Goal: Task Accomplishment & Management: Manage account settings

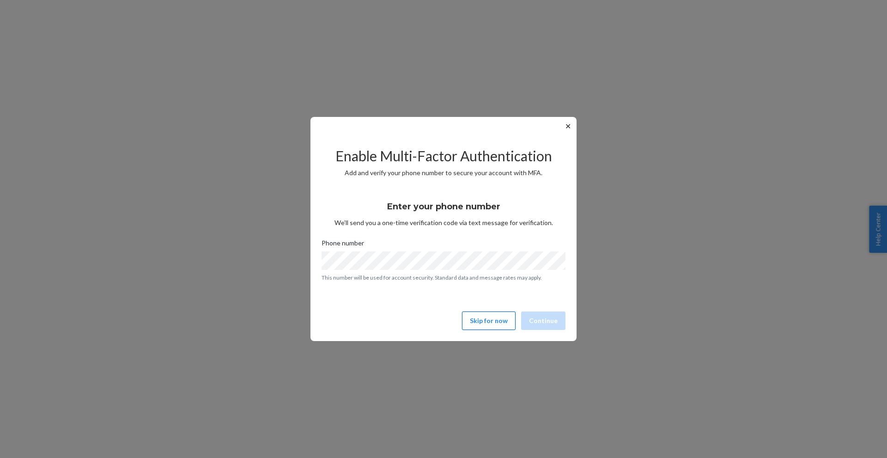
click at [488, 323] on button "Skip for now" at bounding box center [489, 320] width 54 height 18
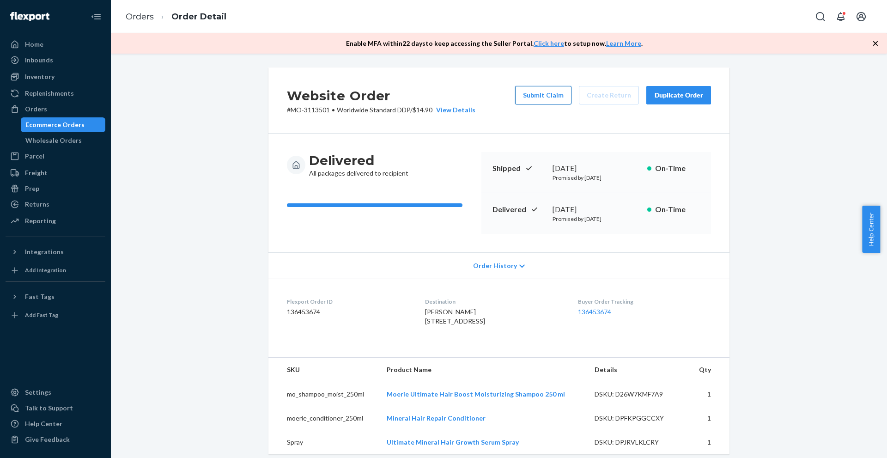
click at [549, 96] on button "Submit Claim" at bounding box center [543, 95] width 56 height 18
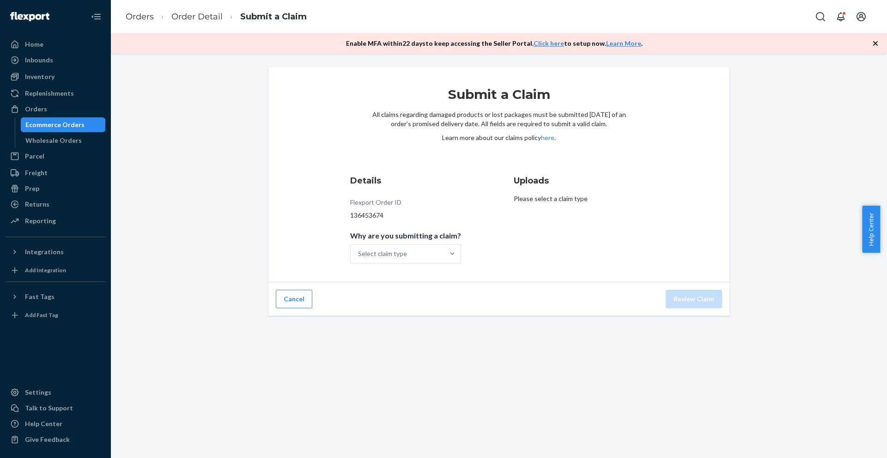
click at [530, 203] on p "Please select a claim type" at bounding box center [581, 198] width 134 height 9
click at [534, 201] on p "Please select a claim type" at bounding box center [581, 198] width 134 height 9
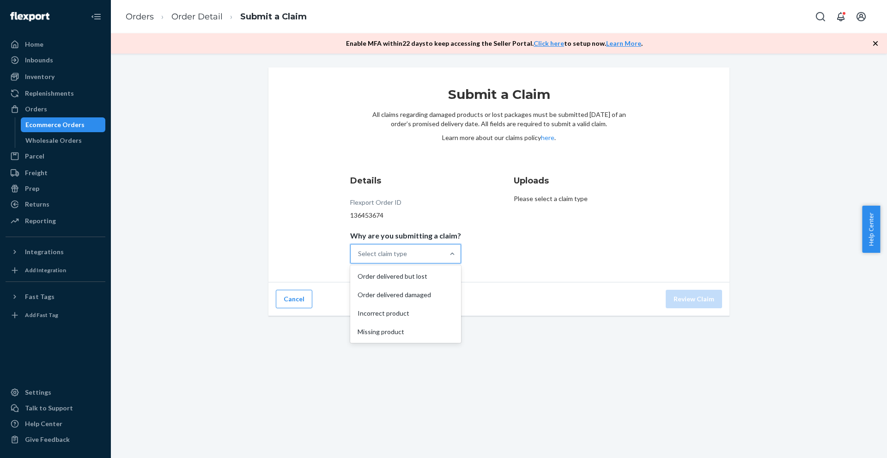
click at [416, 255] on div "Select claim type" at bounding box center [397, 253] width 93 height 18
click at [359, 255] on input "Why are you submitting a claim? option Order delivered but lost focused, 1 of 4…" at bounding box center [358, 253] width 1 height 9
click at [417, 335] on div "Missing product" at bounding box center [405, 331] width 107 height 18
click at [359, 258] on input "Why are you submitting a claim? option Missing product focused, 4 of 4. 4 resul…" at bounding box center [358, 253] width 1 height 9
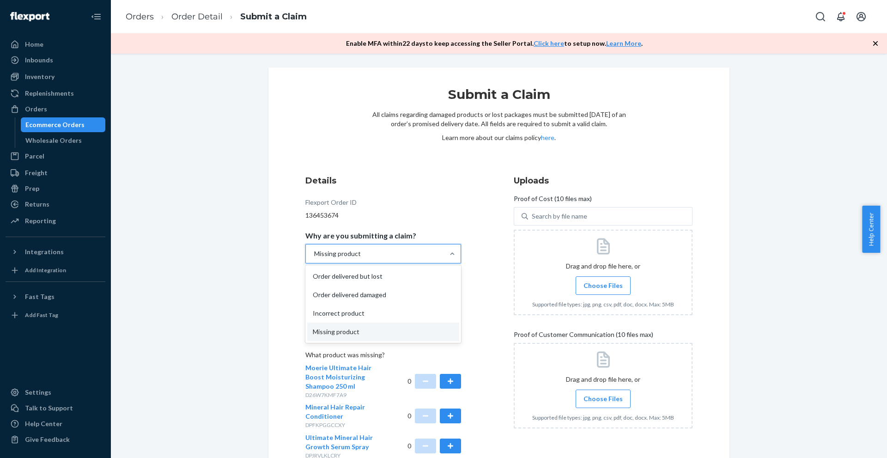
click at [440, 256] on div "Missing product" at bounding box center [375, 253] width 138 height 18
click at [314, 256] on input "Why are you submitting a claim? option Missing product, selected. option Missin…" at bounding box center [313, 253] width 1 height 9
click at [420, 274] on div "Order delivered but lost" at bounding box center [383, 276] width 152 height 18
click at [314, 258] on input "Why are you submitting a claim? option Missing product, selected. option Order …" at bounding box center [313, 253] width 1 height 9
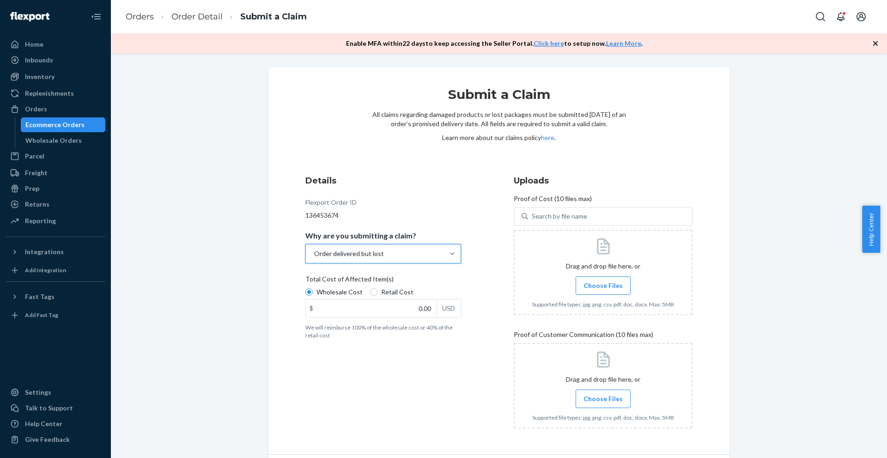
click at [194, 23] on li "Order Detail" at bounding box center [188, 17] width 69 height 12
click at [148, 16] on link "Orders" at bounding box center [140, 17] width 28 height 10
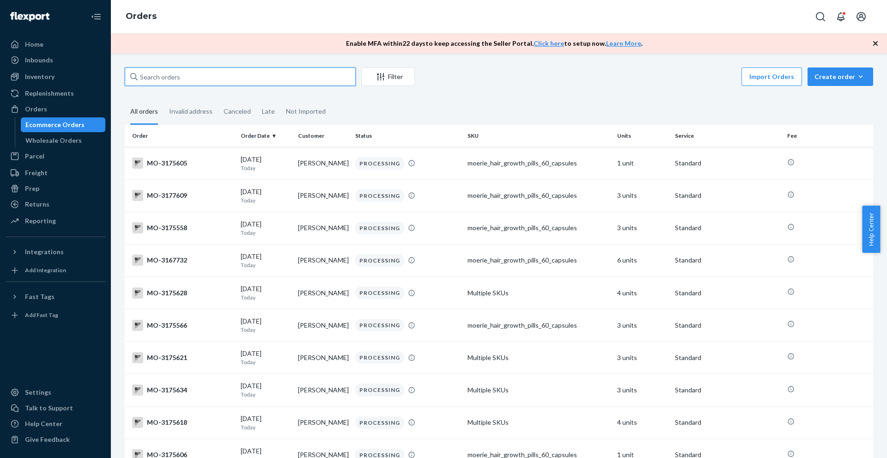
click at [275, 77] on input "text" at bounding box center [240, 76] width 231 height 18
paste input "3146967"
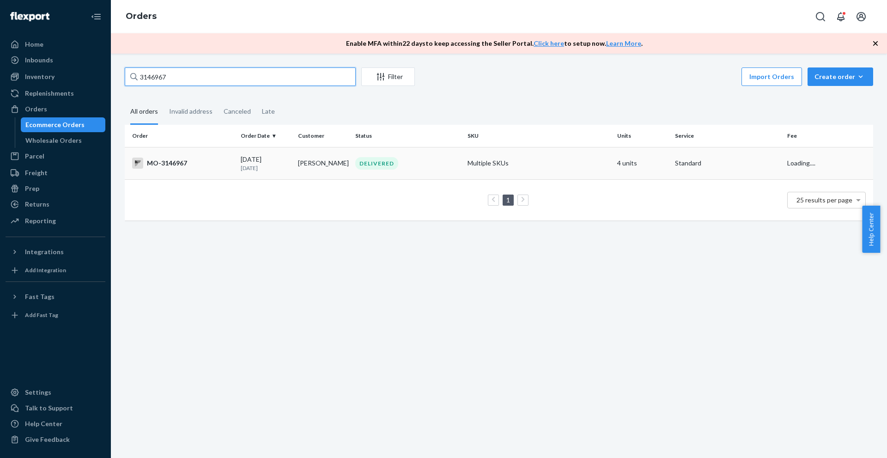
type input "3146967"
click at [200, 164] on div "MO-3146967" at bounding box center [182, 163] width 101 height 11
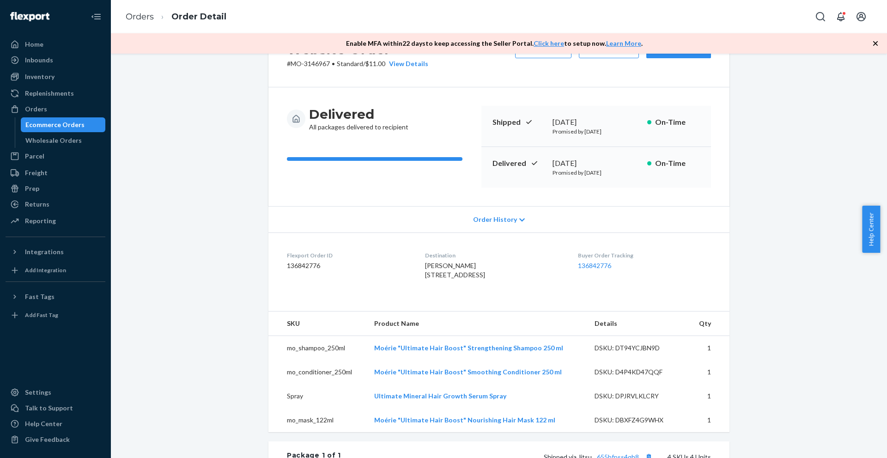
scroll to position [139, 0]
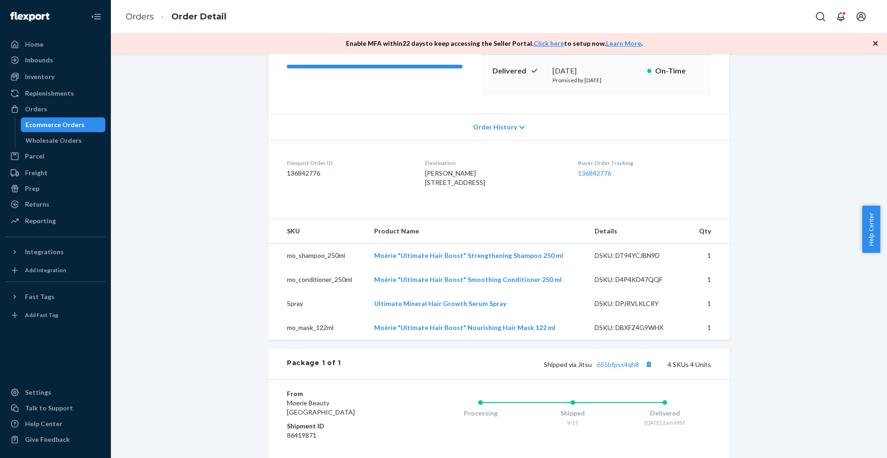
click at [432, 170] on span "[PERSON_NAME] [STREET_ADDRESS]" at bounding box center [455, 177] width 60 height 17
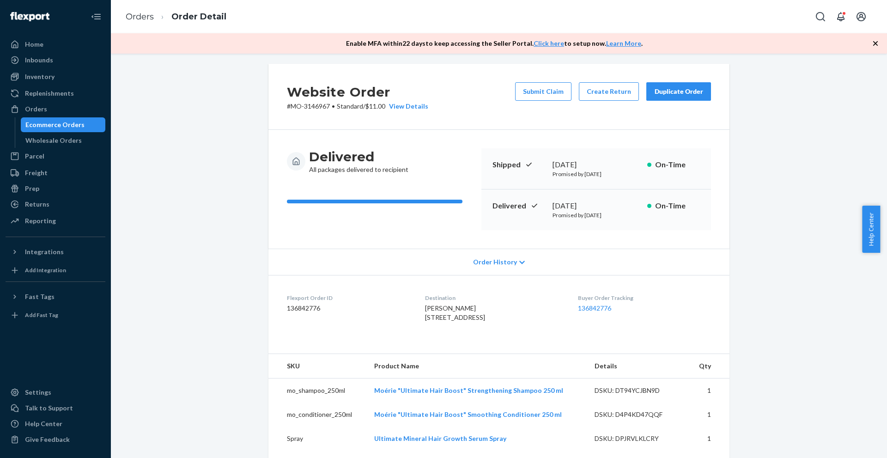
scroll to position [0, 0]
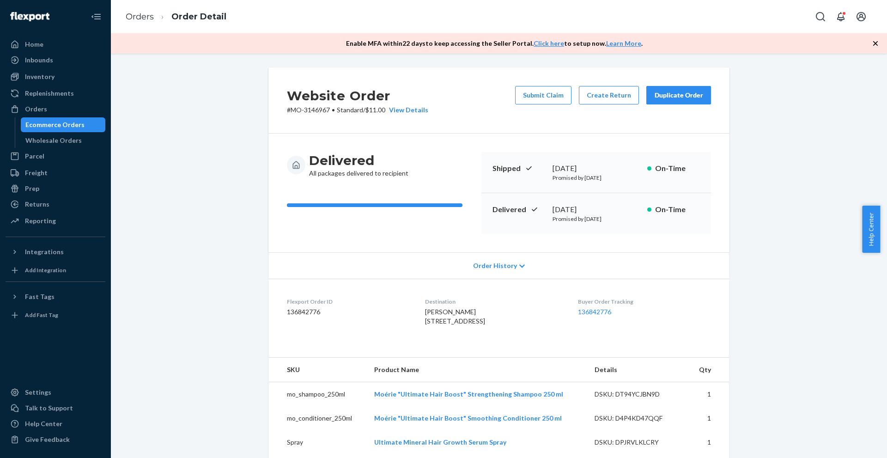
click at [515, 210] on p "Delivered" at bounding box center [518, 209] width 53 height 11
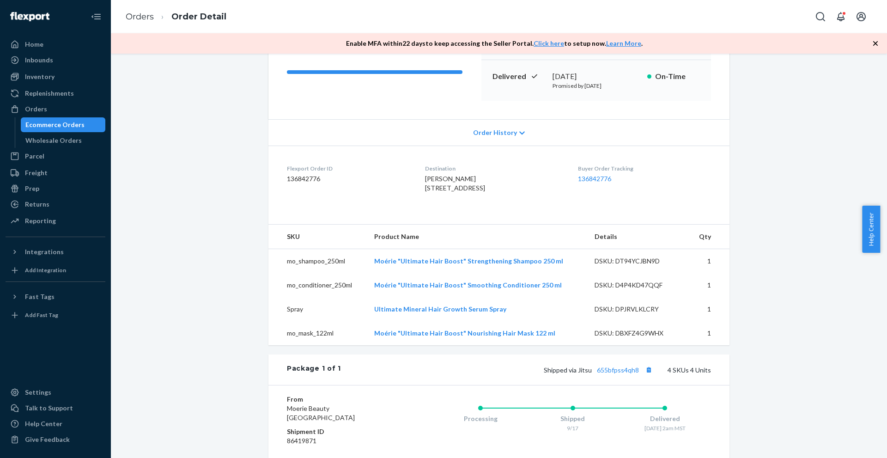
scroll to position [88, 0]
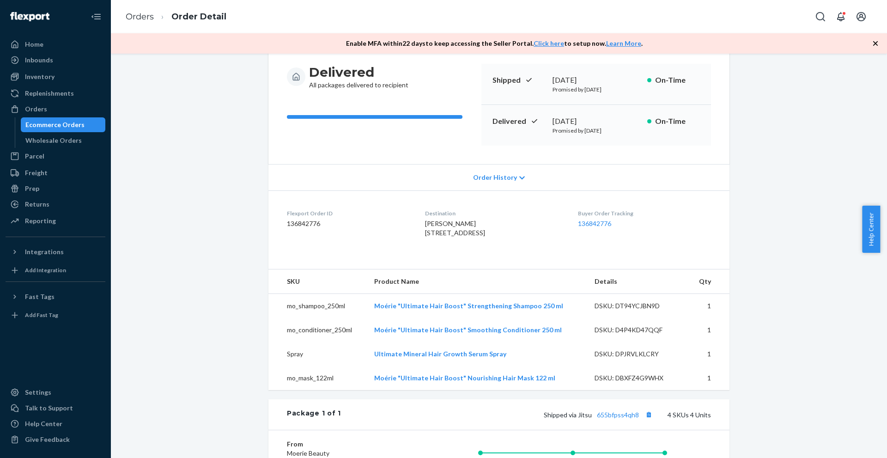
click at [458, 234] on span "[PERSON_NAME] [STREET_ADDRESS]" at bounding box center [455, 227] width 60 height 17
click at [460, 237] on div "[PERSON_NAME] [STREET_ADDRESS]" at bounding box center [494, 228] width 138 height 18
click at [474, 183] on div "Order History" at bounding box center [498, 177] width 461 height 26
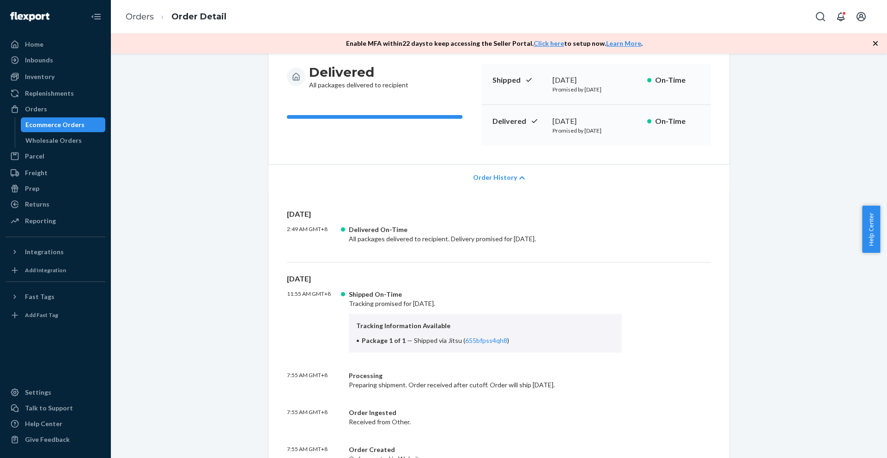
click at [474, 183] on div "Order History" at bounding box center [498, 177] width 461 height 26
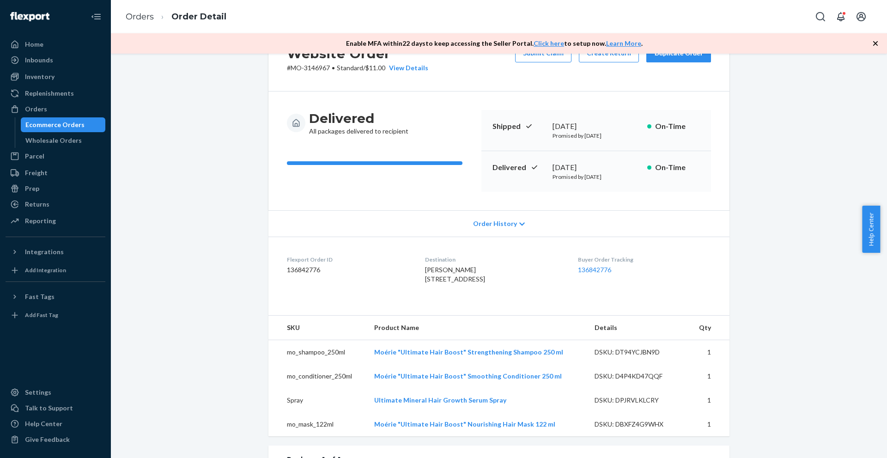
scroll to position [0, 0]
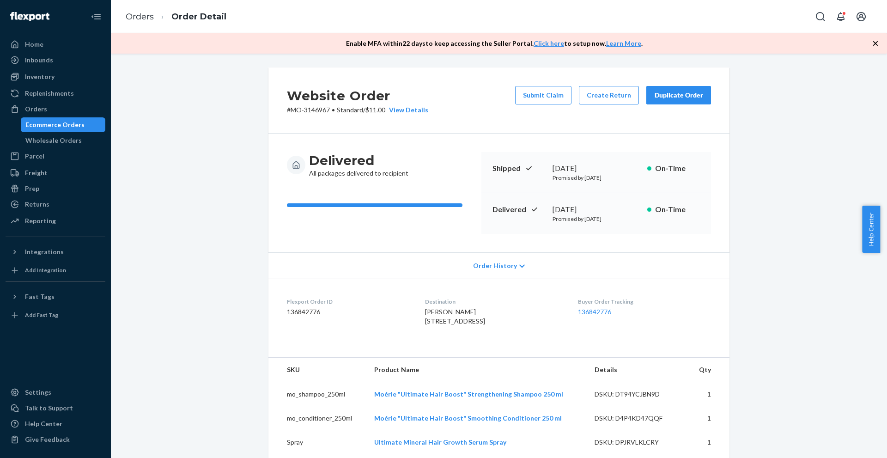
click at [333, 154] on h3 "Delivered" at bounding box center [358, 160] width 99 height 17
click at [298, 164] on div at bounding box center [296, 165] width 18 height 18
click at [416, 111] on div "View Details" at bounding box center [406, 109] width 43 height 9
click at [719, 280] on div "Home Inbounds Shipping Plans Problems Inventory Products Branded Packaging Repl…" at bounding box center [443, 229] width 887 height 458
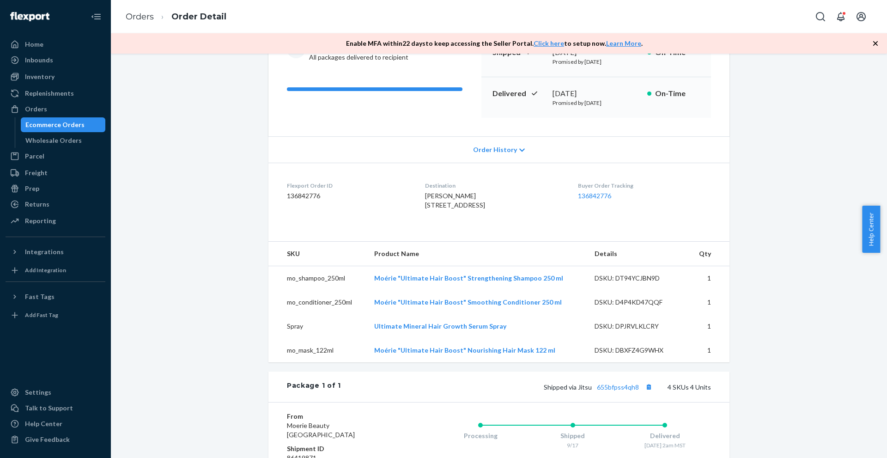
scroll to position [139, 0]
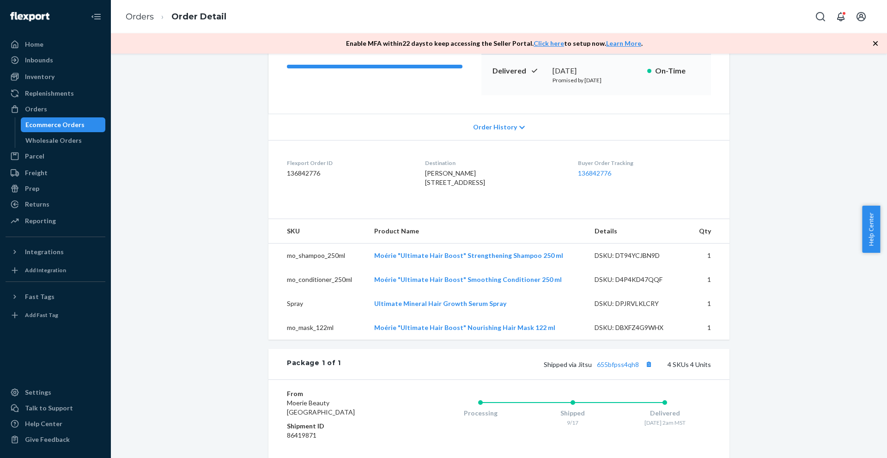
click at [456, 186] on span "[PERSON_NAME] [STREET_ADDRESS]" at bounding box center [455, 177] width 60 height 17
click at [451, 186] on span "[PERSON_NAME] [STREET_ADDRESS]" at bounding box center [455, 177] width 60 height 17
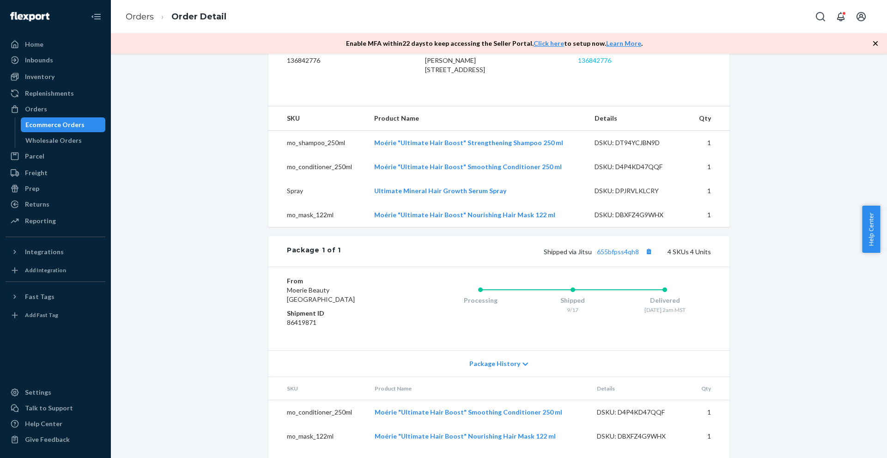
scroll to position [319, 0]
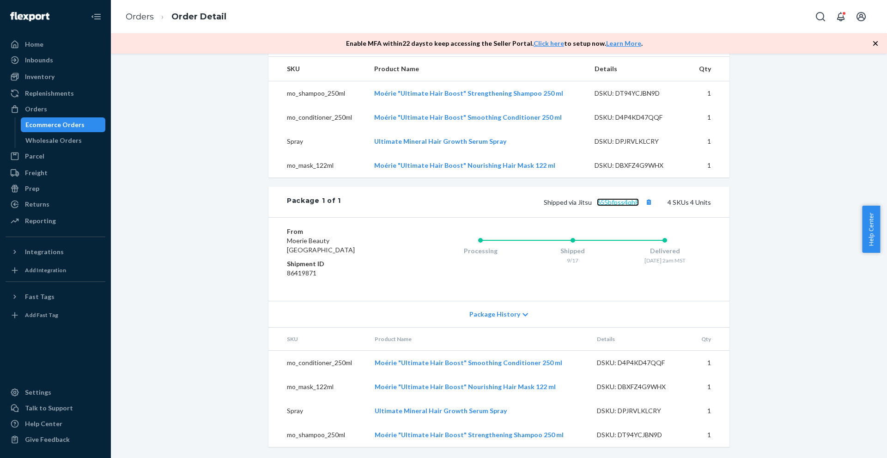
click at [608, 200] on link "655bfpss4qh8" at bounding box center [618, 202] width 42 height 8
